Goal: Information Seeking & Learning: Learn about a topic

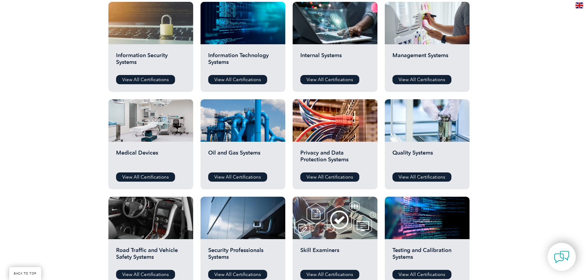
scroll to position [368, 0]
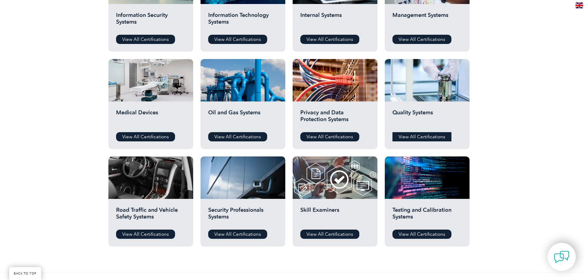
click at [425, 137] on link "View All Certifications" at bounding box center [421, 136] width 59 height 9
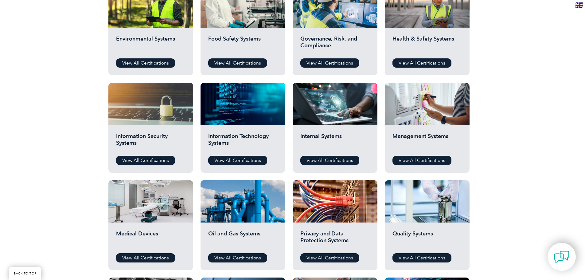
scroll to position [246, 0]
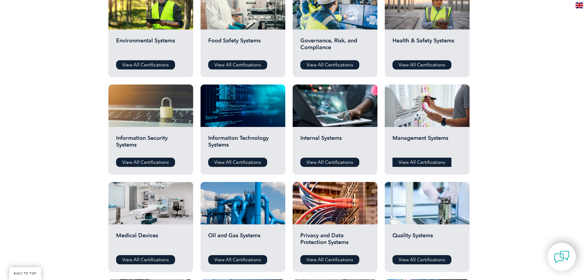
click at [416, 161] on link "View All Certifications" at bounding box center [421, 161] width 59 height 9
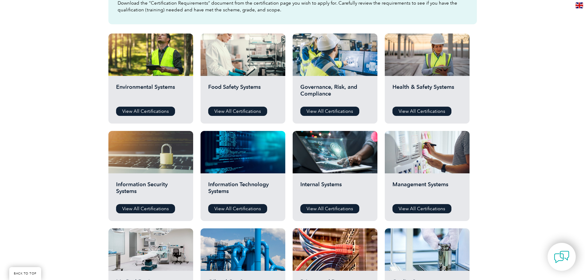
scroll to position [184, 0]
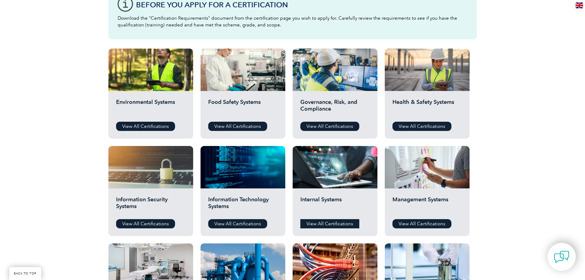
click at [333, 223] on link "View All Certifications" at bounding box center [329, 223] width 59 height 9
click at [421, 122] on link "View All Certifications" at bounding box center [421, 126] width 59 height 9
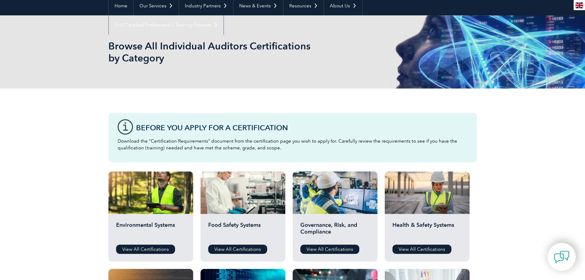
scroll to position [0, 0]
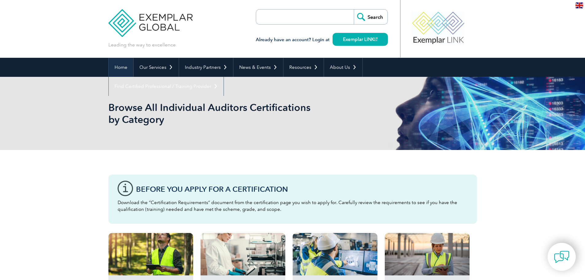
click at [121, 68] on link "Home" at bounding box center [121, 67] width 25 height 19
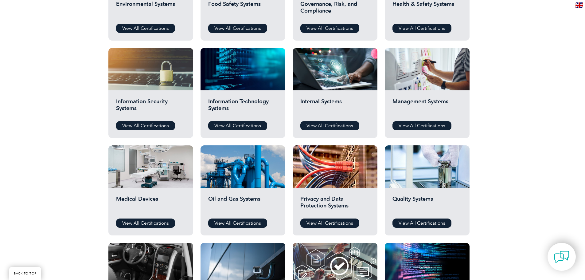
scroll to position [338, 0]
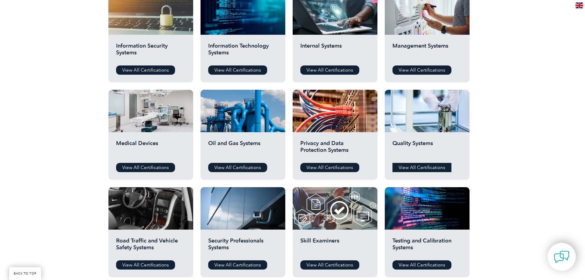
click at [419, 166] on link "View All Certifications" at bounding box center [421, 167] width 59 height 9
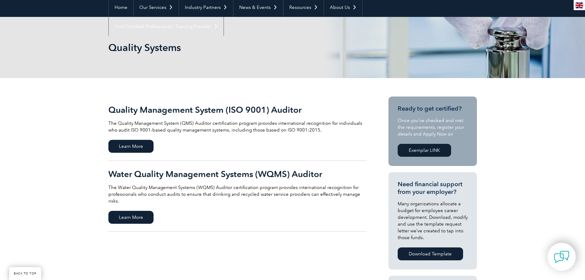
scroll to position [61, 0]
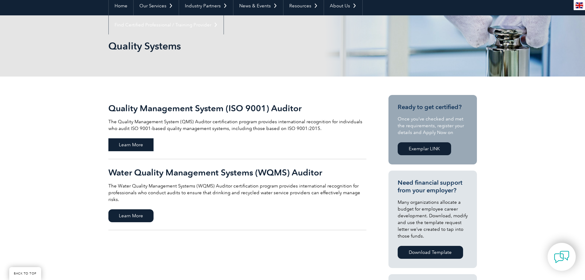
click at [125, 142] on span "Learn More" at bounding box center [130, 144] width 45 height 13
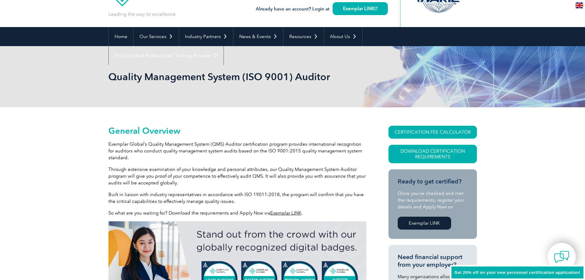
scroll to position [92, 0]
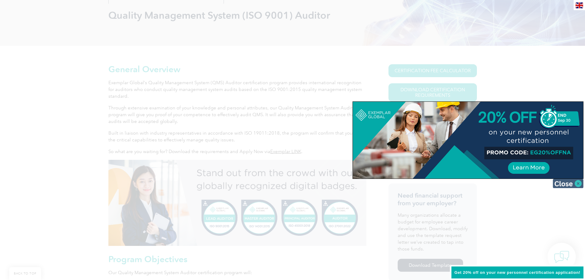
click at [579, 180] on img at bounding box center [567, 183] width 31 height 9
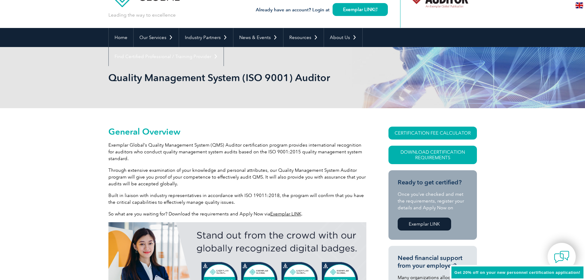
scroll to position [0, 0]
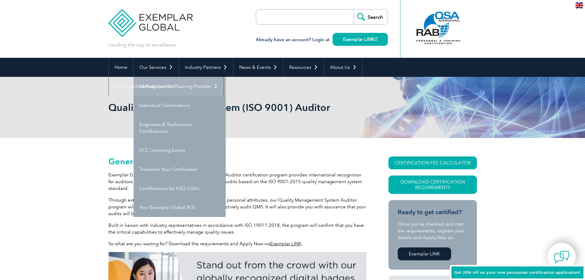
click at [162, 86] on link "Getting Certified" at bounding box center [180, 86] width 92 height 19
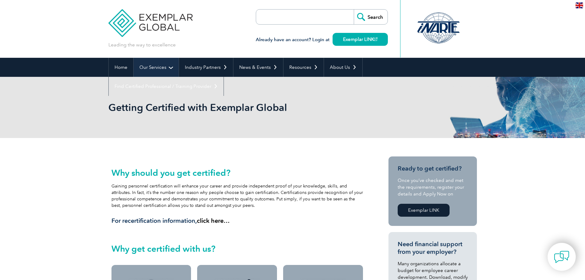
click at [171, 68] on link "Our Services" at bounding box center [156, 67] width 45 height 19
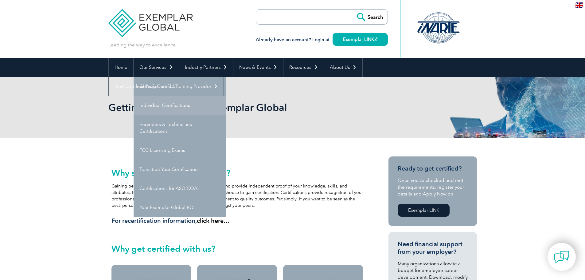
click at [179, 105] on link "Individual Certifications" at bounding box center [180, 105] width 92 height 19
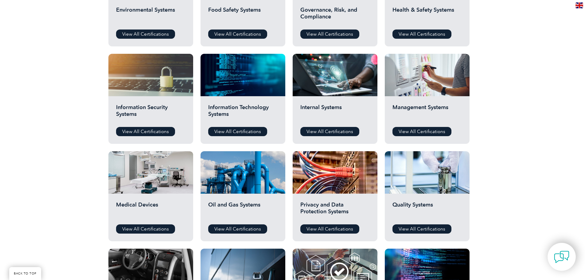
scroll to position [307, 0]
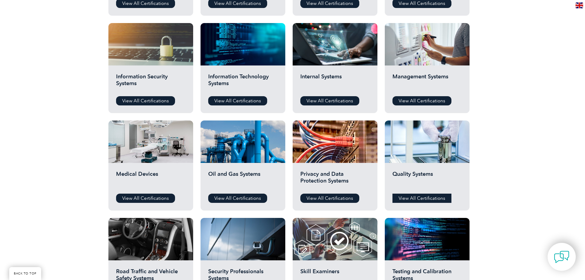
click at [425, 198] on link "View All Certifications" at bounding box center [421, 197] width 59 height 9
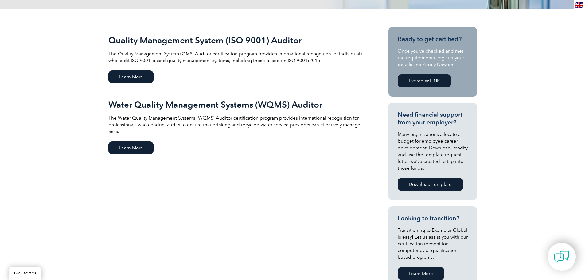
scroll to position [92, 0]
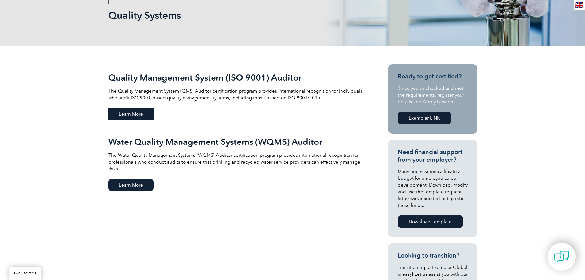
drag, startPoint x: 130, startPoint y: 113, endPoint x: 139, endPoint y: 110, distance: 9.0
click at [130, 113] on span "Learn More" at bounding box center [130, 113] width 45 height 13
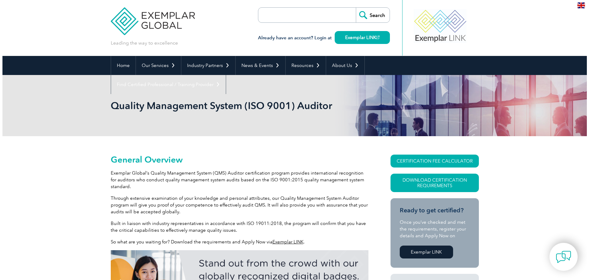
scroll to position [61, 0]
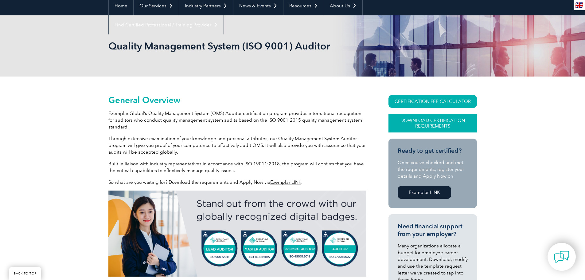
click at [431, 122] on link "Download Certification Requirements" at bounding box center [432, 123] width 88 height 18
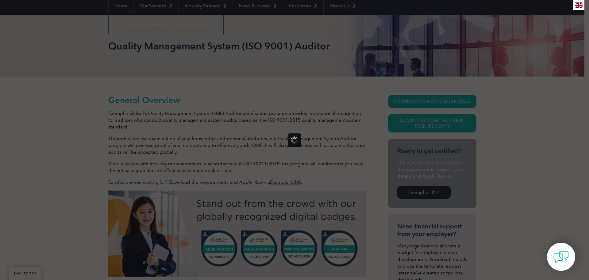
scroll to position [0, 0]
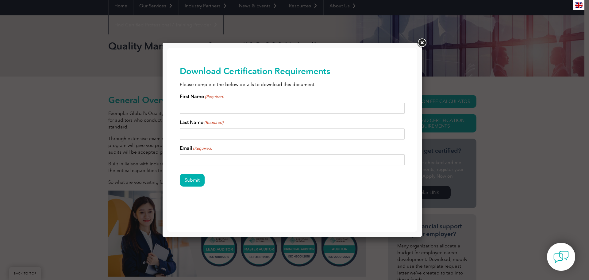
click at [420, 43] on link at bounding box center [421, 42] width 11 height 11
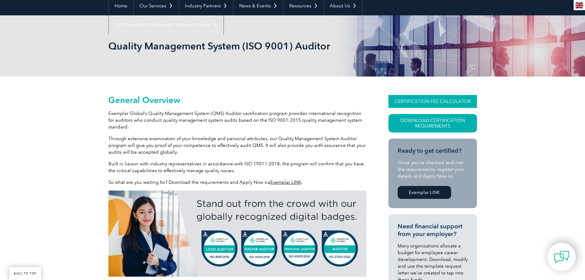
click at [432, 101] on link "CERTIFICATION FEE CALCULATOR" at bounding box center [432, 101] width 88 height 13
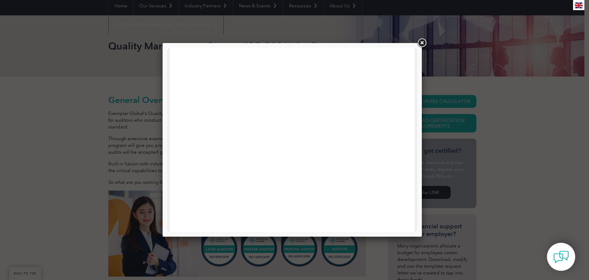
click at [422, 45] on link at bounding box center [421, 42] width 11 height 11
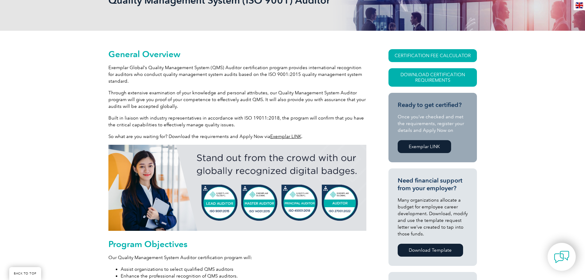
scroll to position [123, 0]
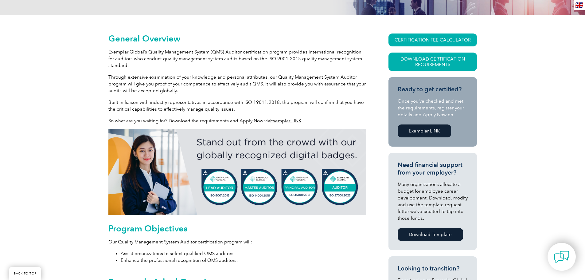
click at [279, 121] on link "Exemplar LINK" at bounding box center [285, 121] width 31 height 6
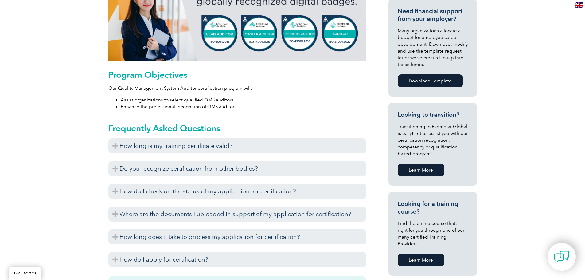
scroll to position [307, 0]
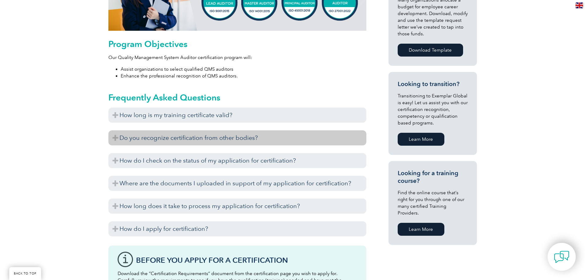
click at [114, 136] on h3 "Do you recognize certification from other bodies?" at bounding box center [237, 137] width 258 height 15
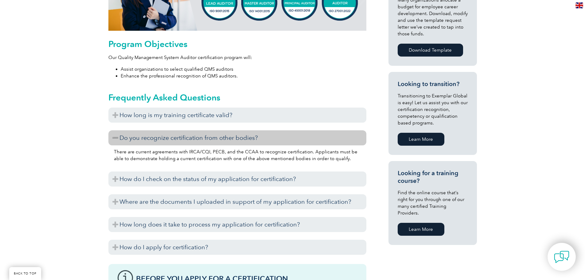
click at [114, 136] on h3 "Do you recognize certification from other bodies?" at bounding box center [237, 137] width 258 height 15
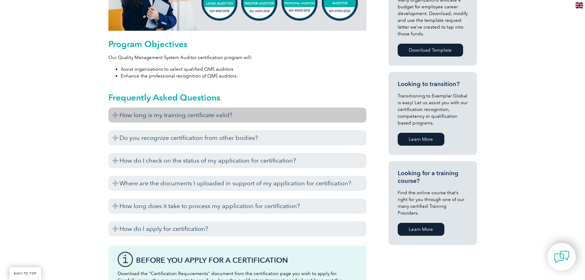
click at [114, 116] on h3 "How long is my training certificate valid?" at bounding box center [237, 114] width 258 height 15
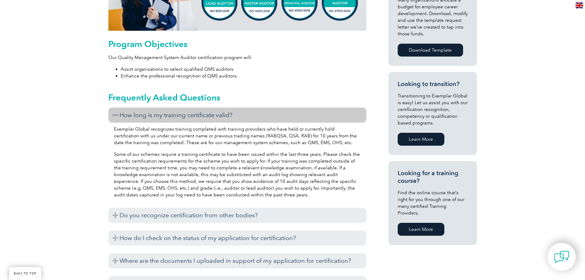
click at [116, 114] on h3 "How long is my training certificate valid?" at bounding box center [237, 114] width 258 height 15
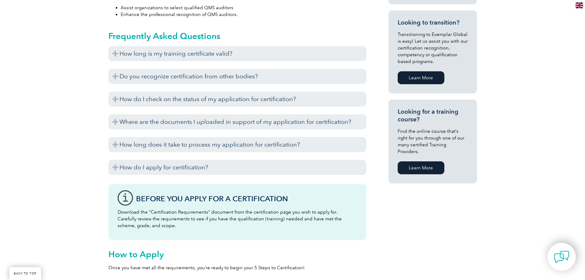
scroll to position [399, 0]
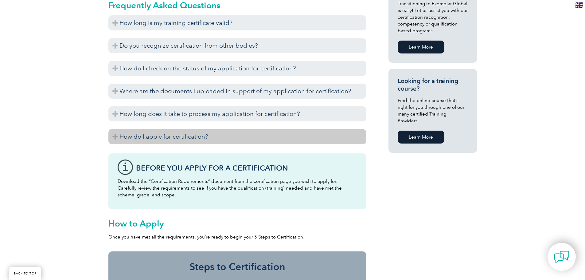
click at [114, 135] on h3 "How do I apply for certification?" at bounding box center [237, 136] width 258 height 15
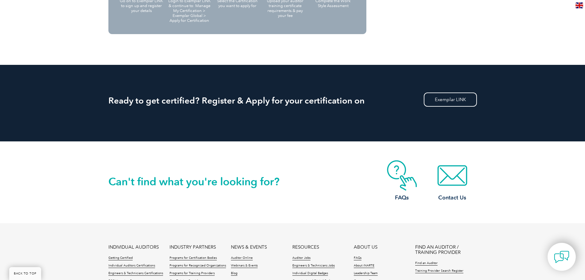
scroll to position [1013, 0]
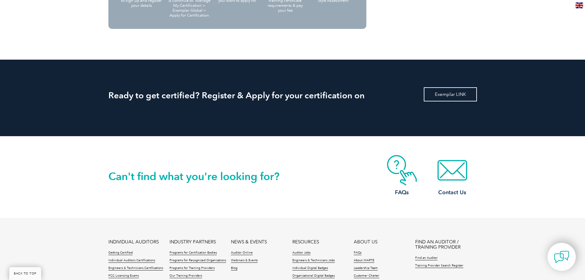
click at [450, 95] on link "Exemplar LINK" at bounding box center [450, 94] width 53 height 14
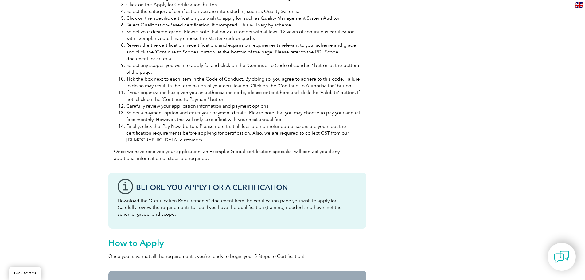
scroll to position [614, 0]
